Goal: Complete application form: Complete application form

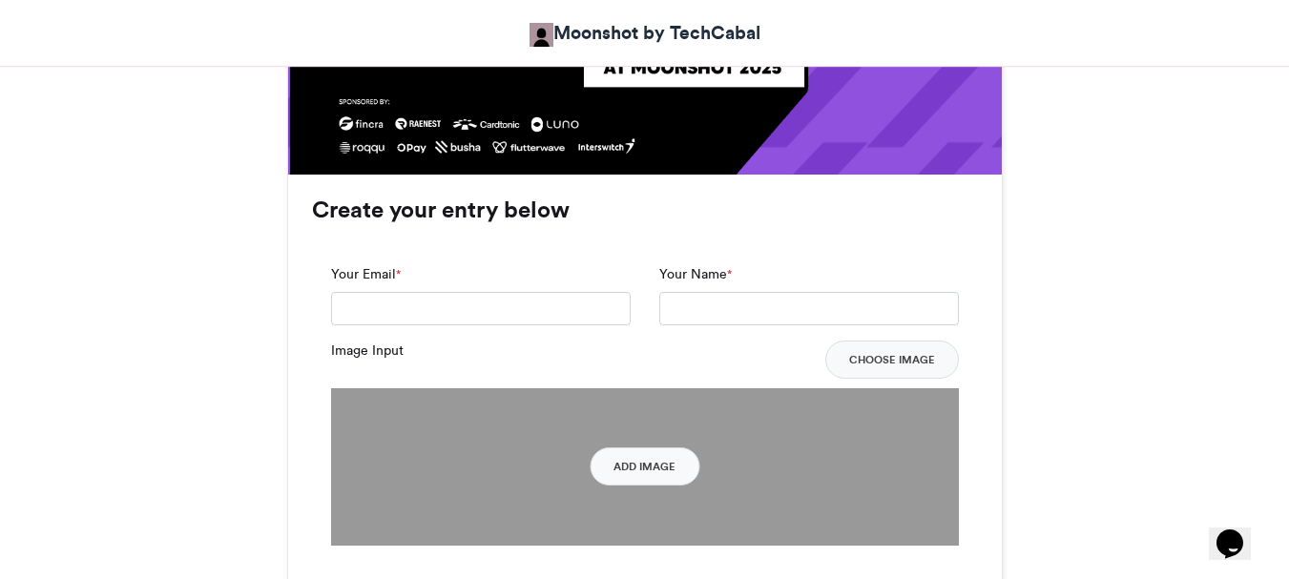
scroll to position [1290, 0]
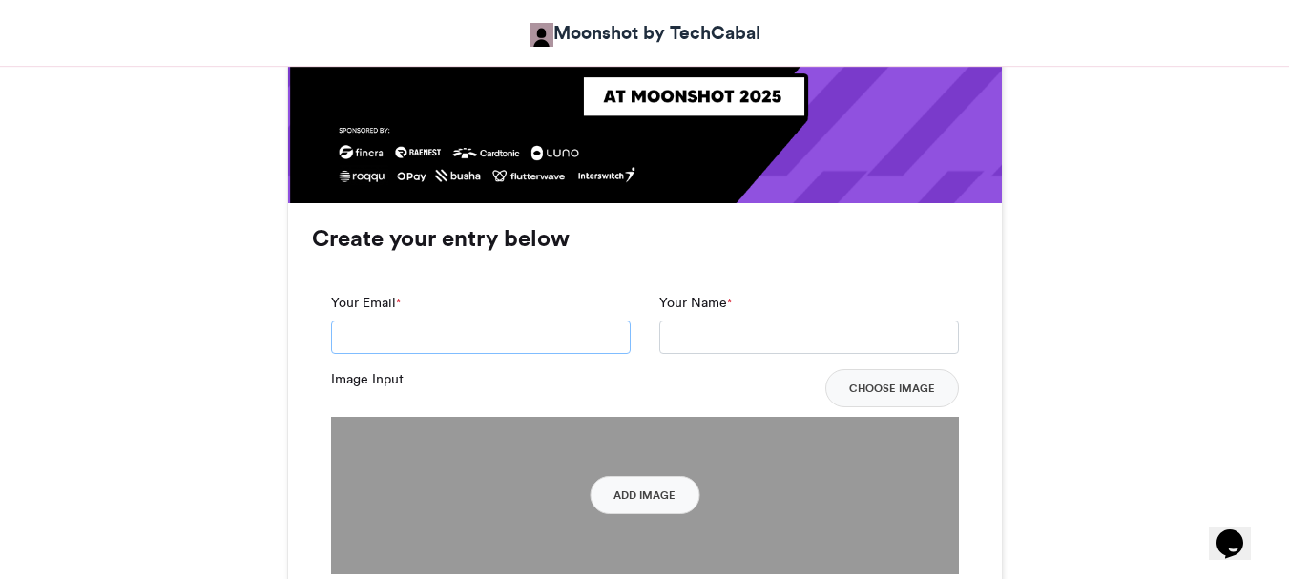
click at [529, 334] on input "Your Email *" at bounding box center [480, 337] width 299 height 34
type input "**********"
click at [714, 341] on input "Your Name *" at bounding box center [808, 337] width 299 height 34
type input "**********"
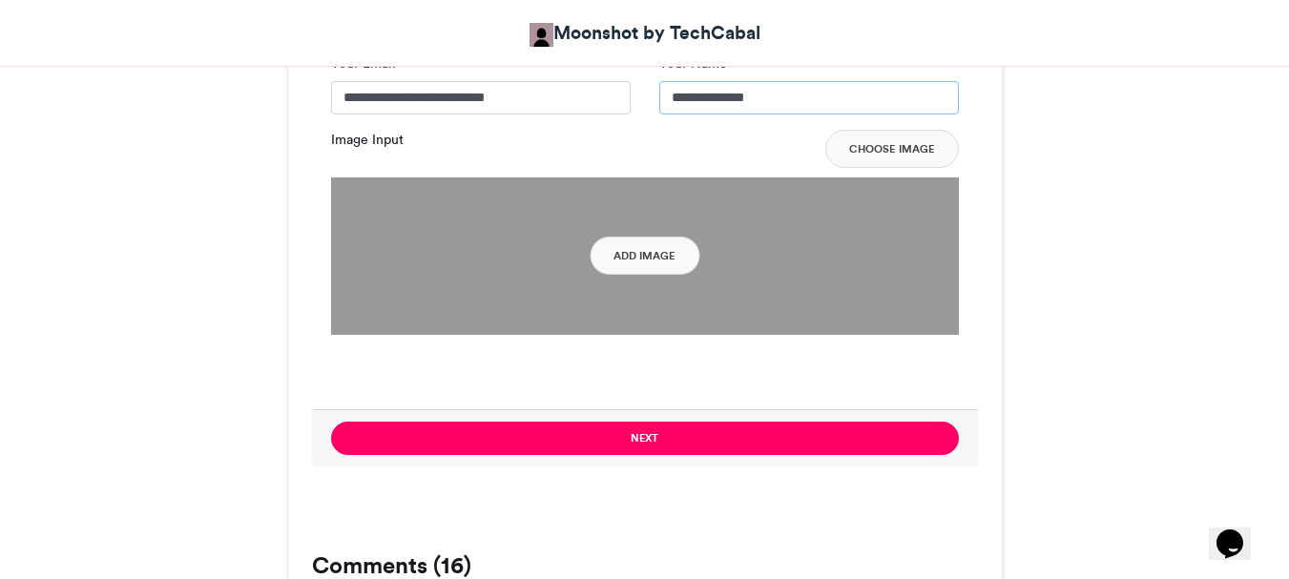
scroll to position [1531, 0]
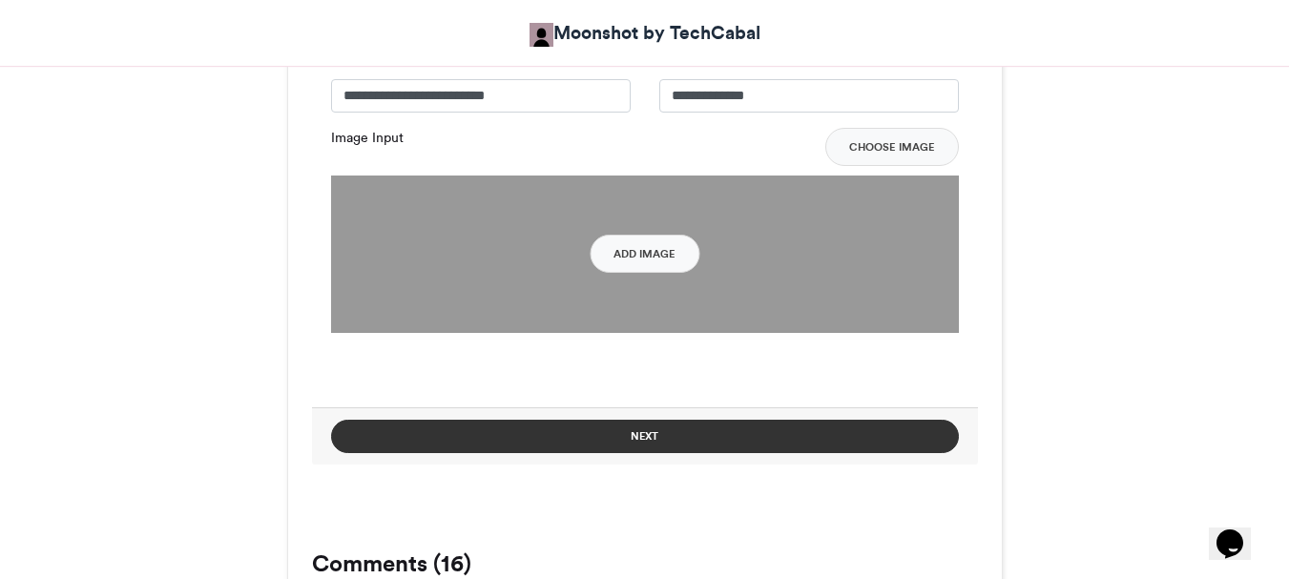
click at [654, 432] on button "Next" at bounding box center [645, 436] width 628 height 33
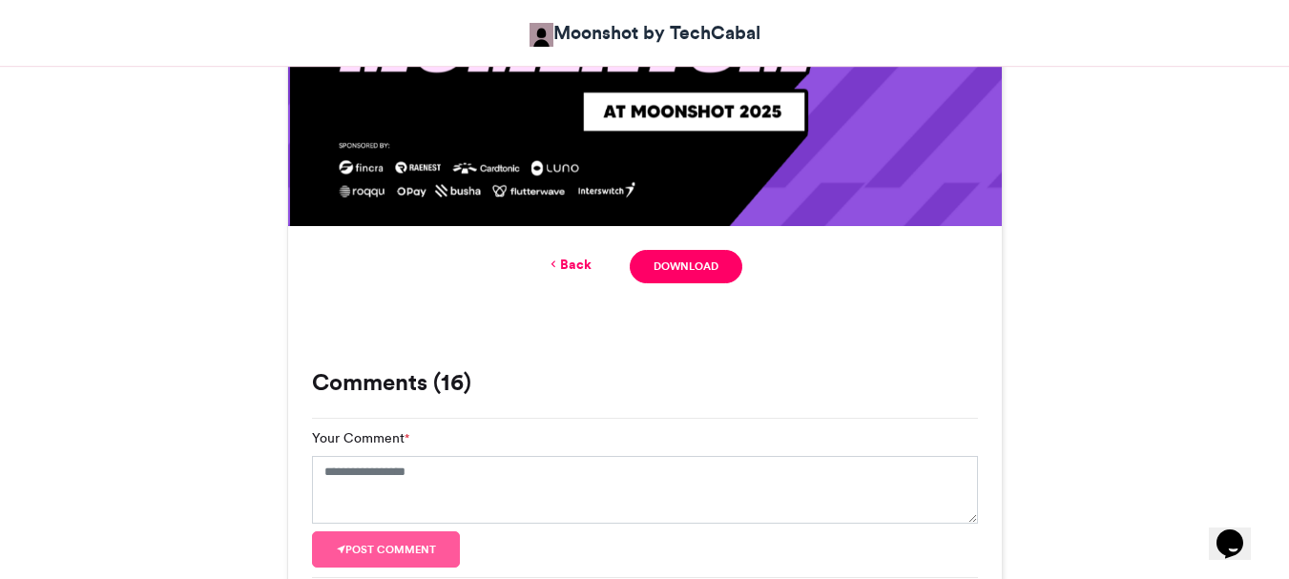
scroll to position [1238, 0]
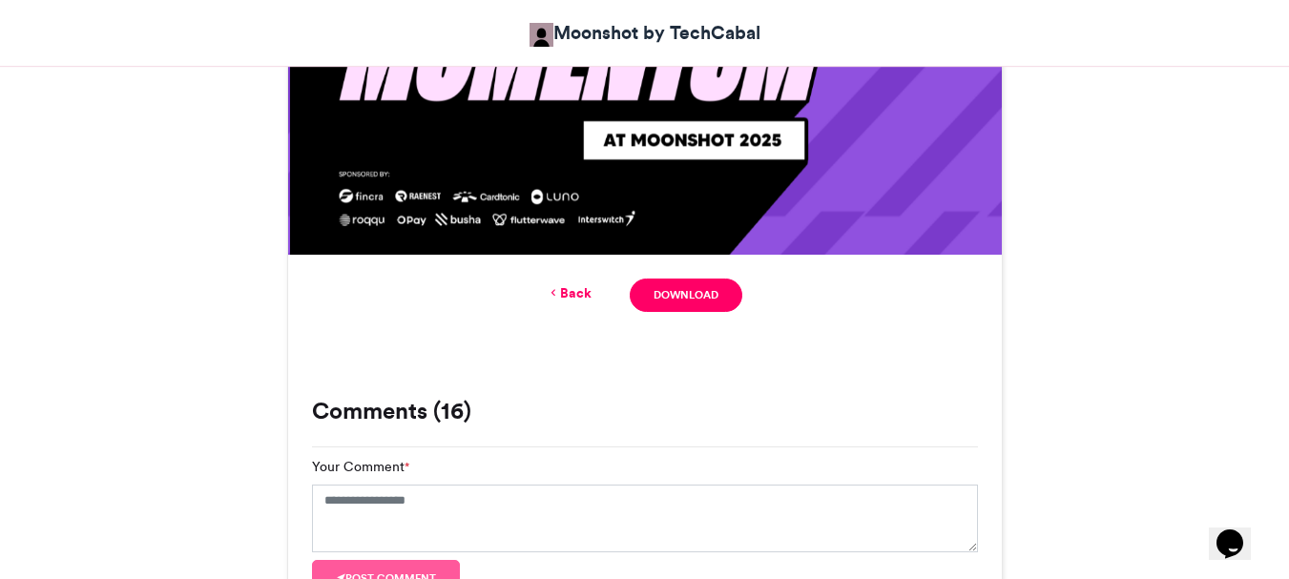
click at [574, 294] on link "Back" at bounding box center [569, 293] width 45 height 20
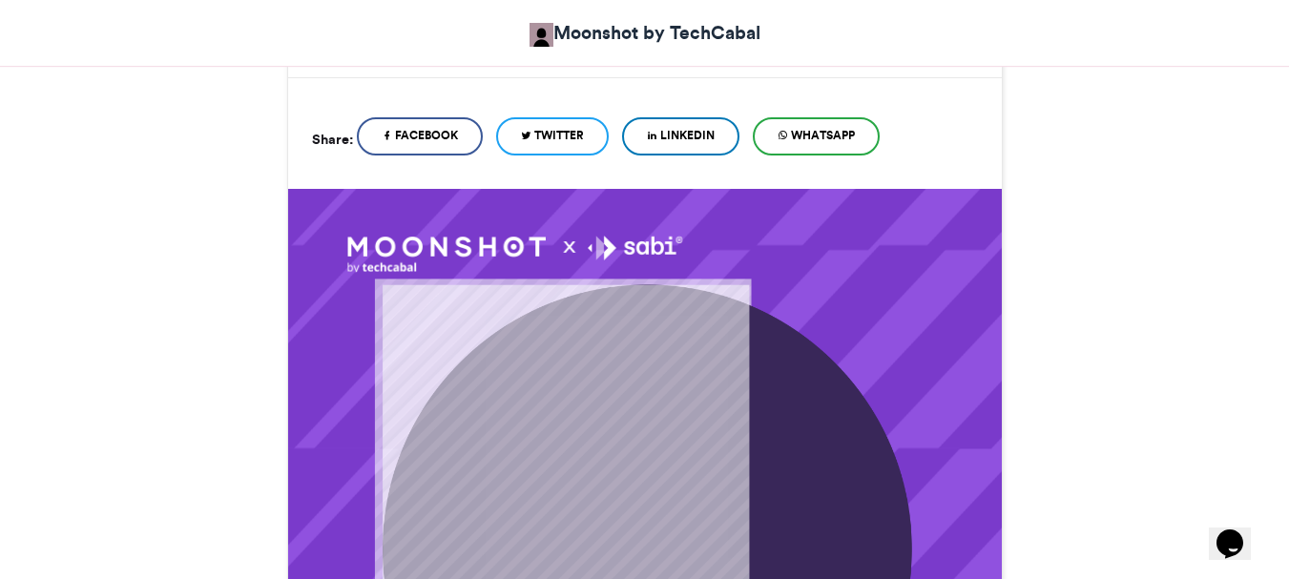
scroll to position [372, 0]
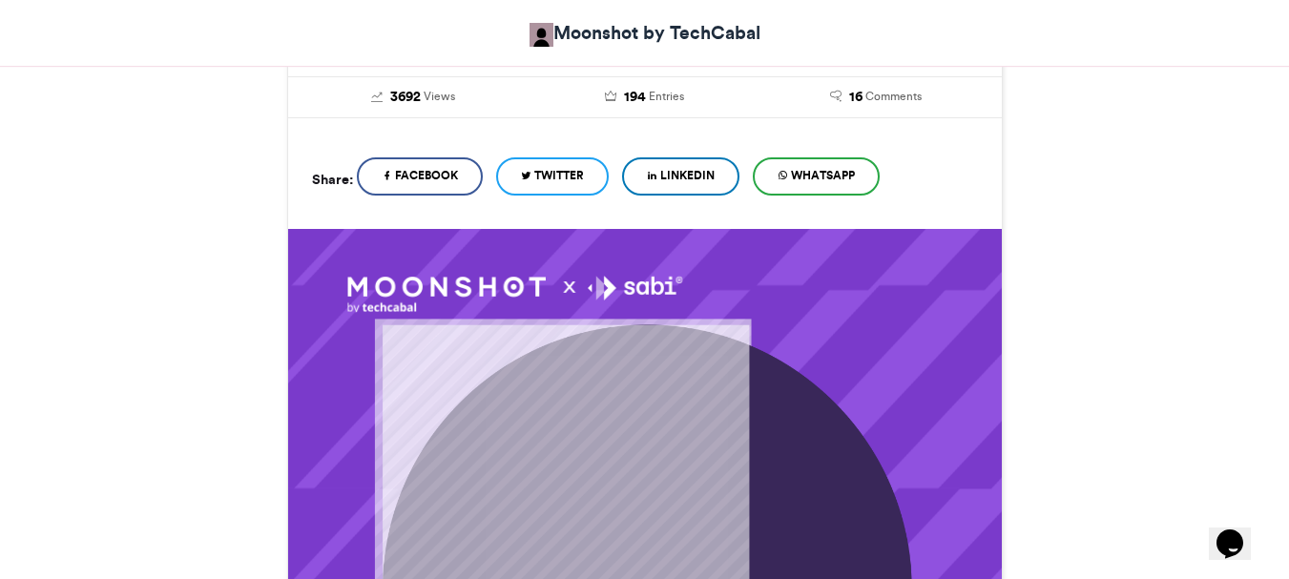
click at [597, 31] on link "Moonshot by TechCabal" at bounding box center [644, 33] width 231 height 28
